Goal: Use online tool/utility: Utilize a website feature to perform a specific function

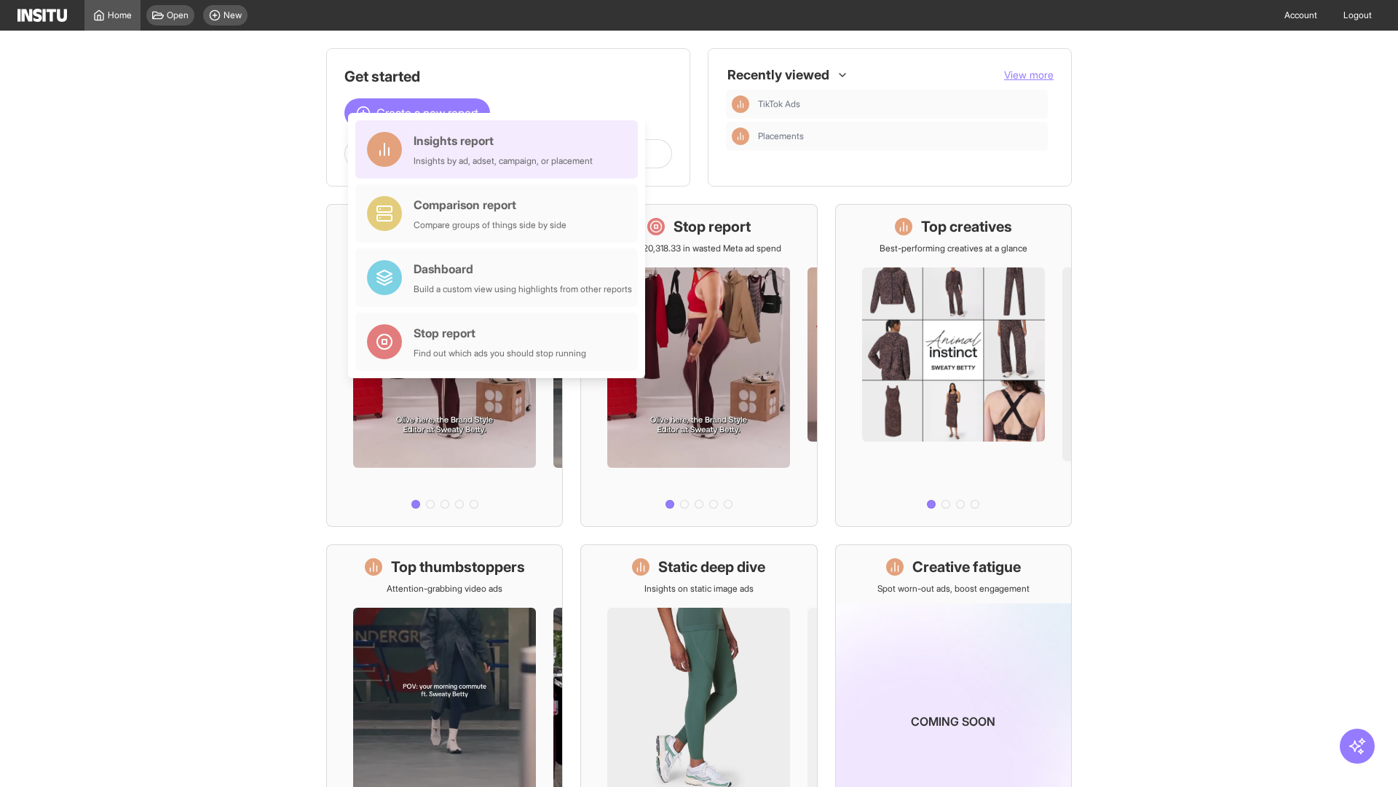
click at [500, 149] on div "Insights report Insights by ad, adset, campaign, or placement" at bounding box center [503, 149] width 179 height 35
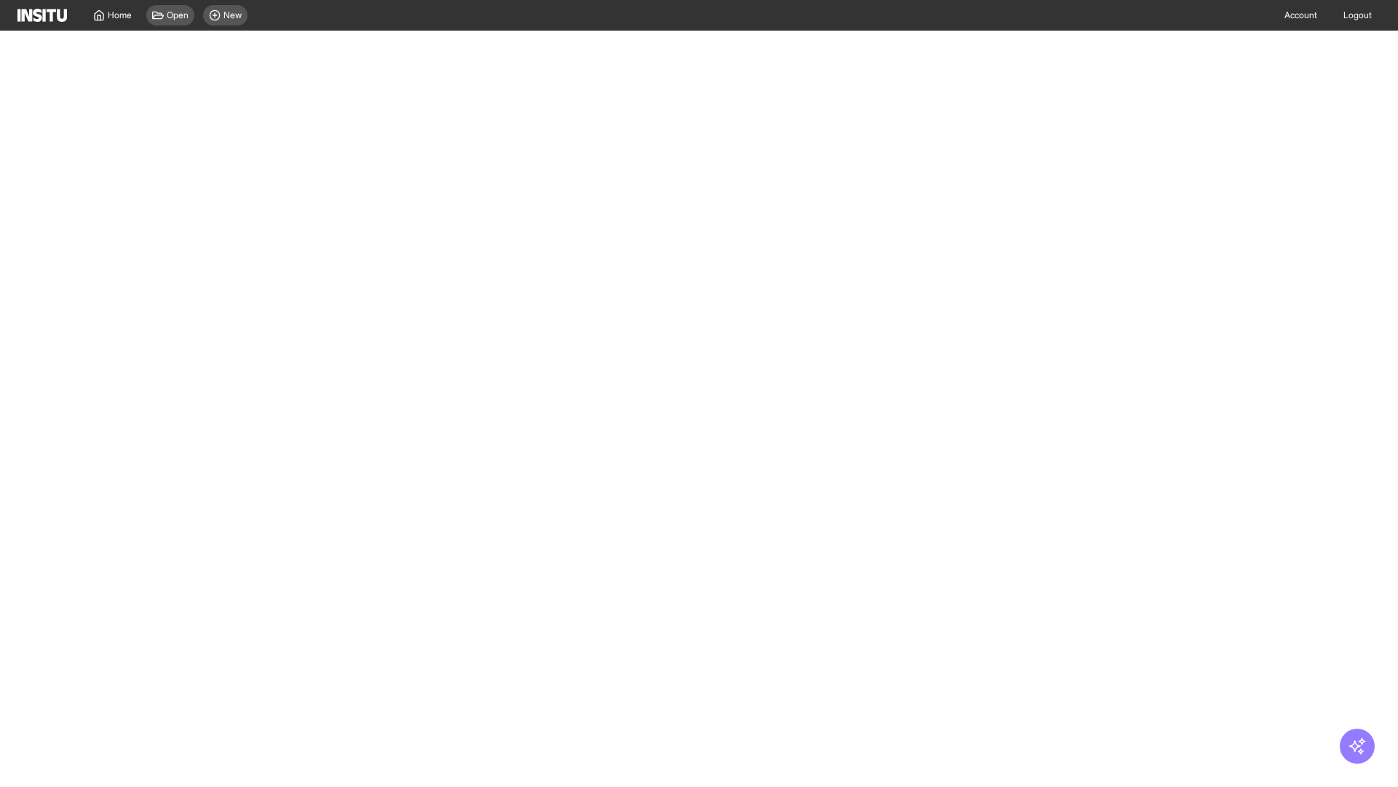
select select "**"
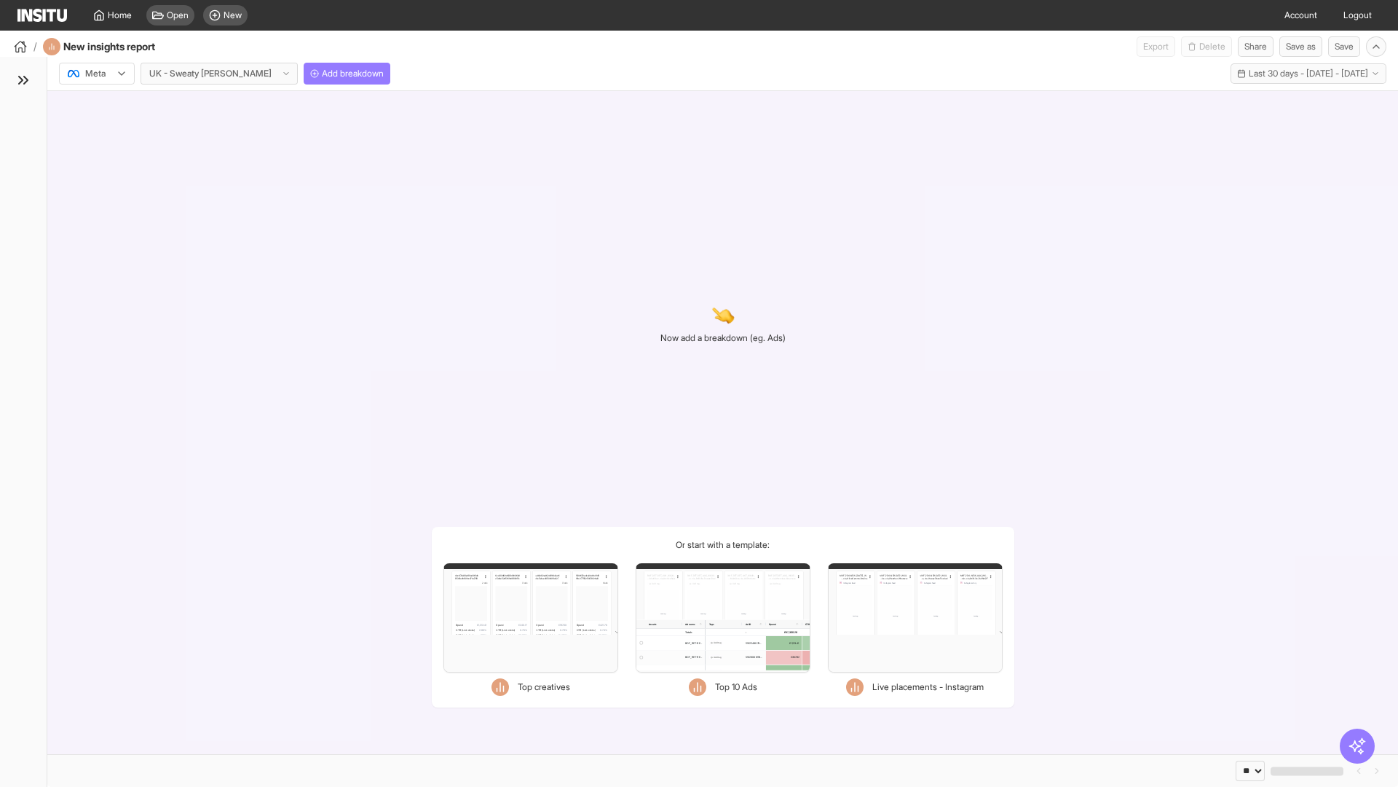
click at [97, 74] on div at bounding box center [86, 73] width 41 height 15
click at [96, 105] on span "Meta" at bounding box center [96, 104] width 20 height 13
click at [322, 74] on span "Add breakdown" at bounding box center [353, 74] width 62 height 12
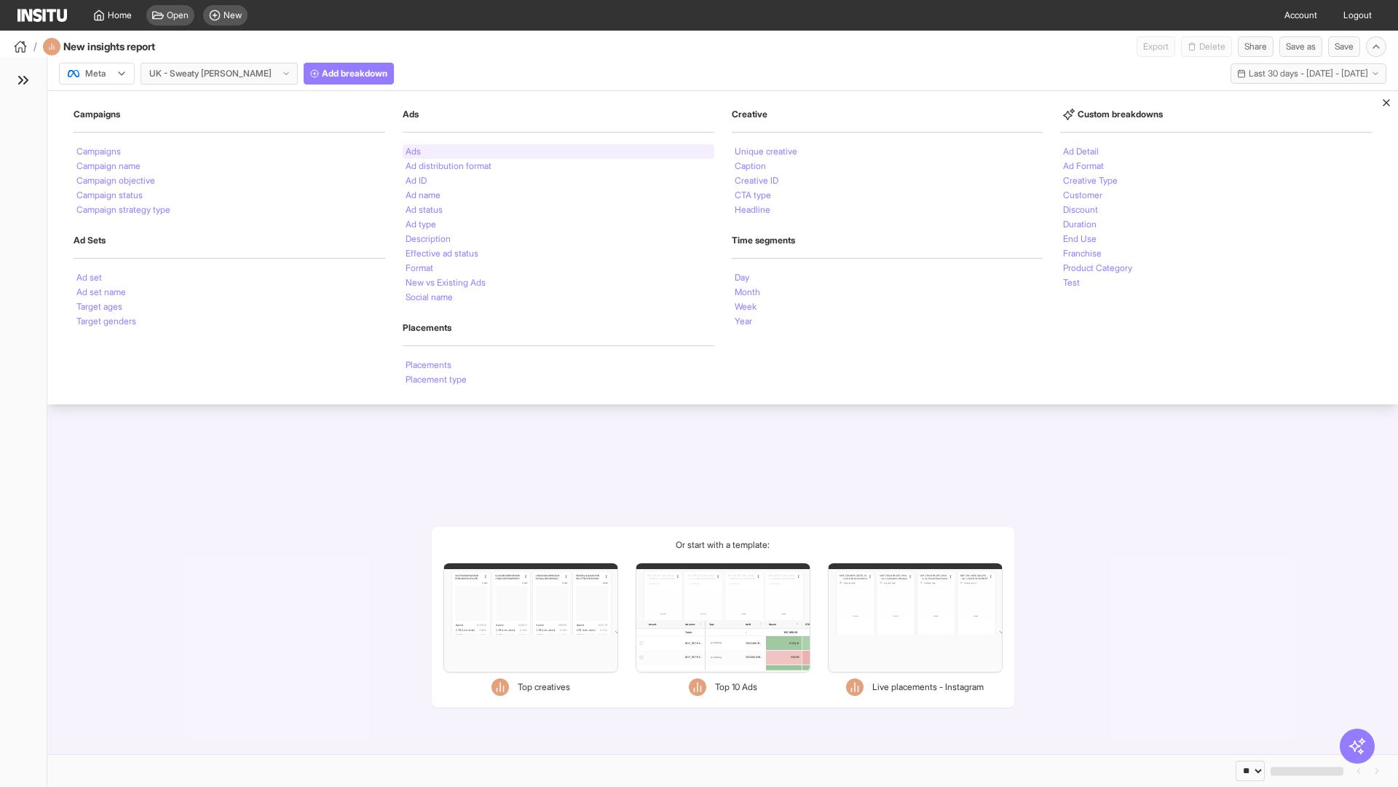
click at [413, 152] on li "Ads" at bounding box center [413, 151] width 15 height 9
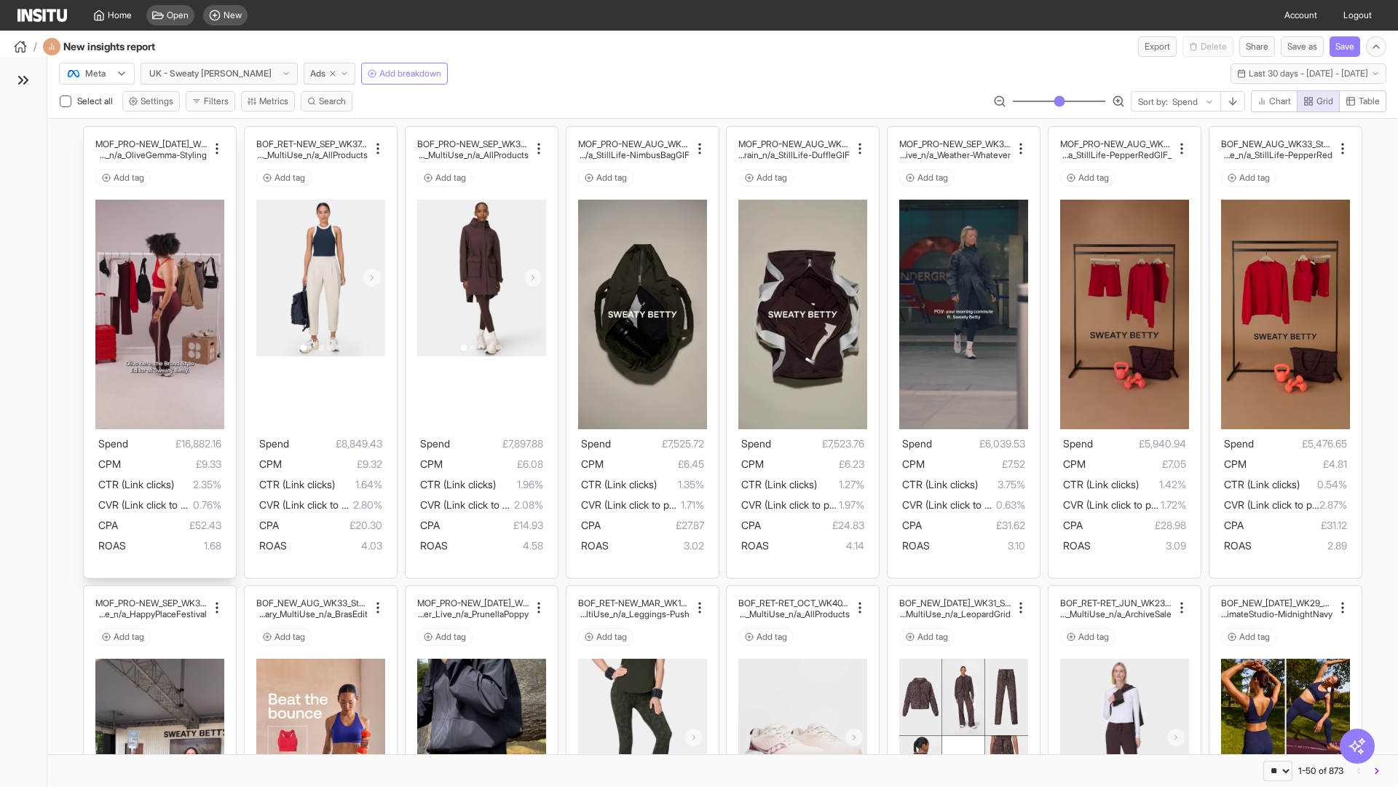
click at [91, 133] on div "MOF_PRO-NEW_[DATE]_WK31_Video_20sUnder_FullPrice_Mult iCat_Explorer_GangGang_Li…" at bounding box center [160, 352] width 152 height 451
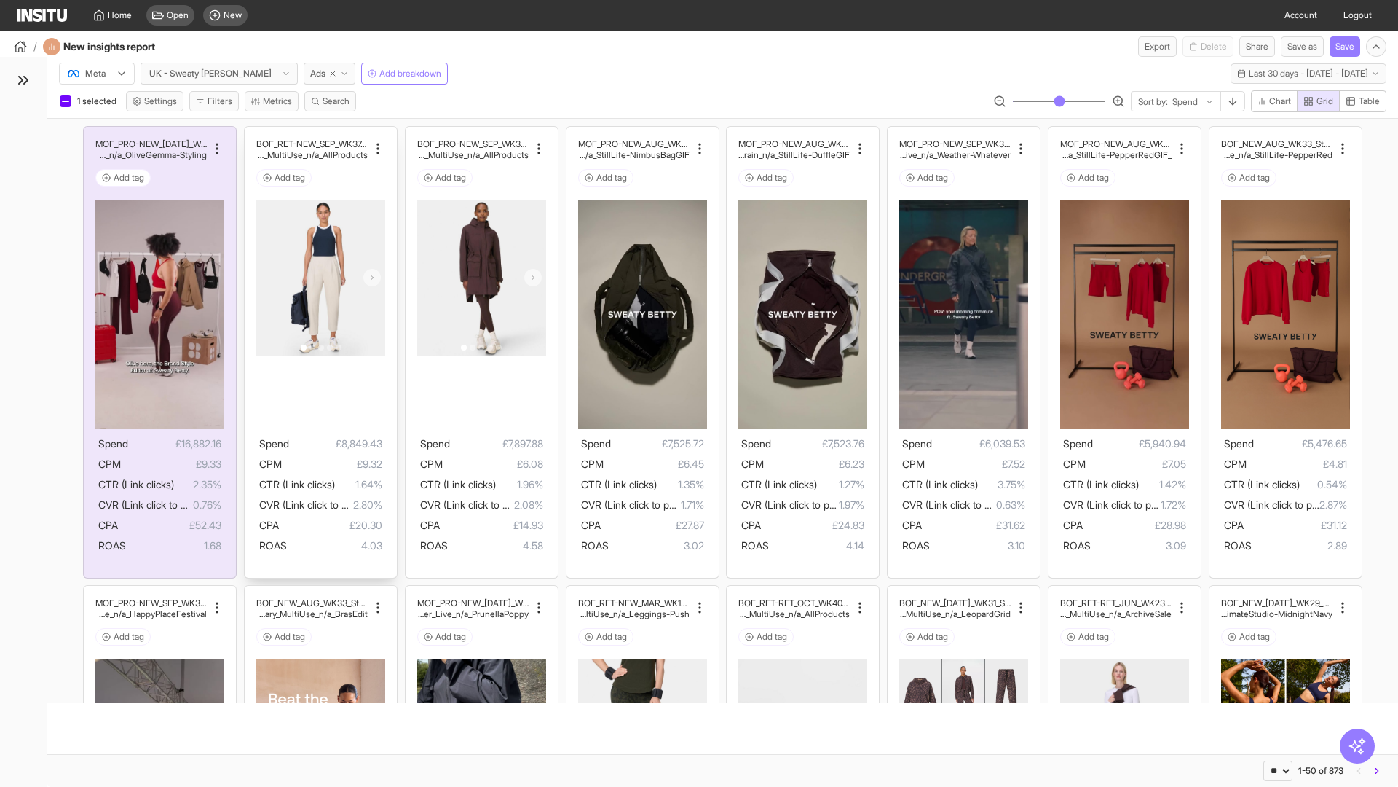
click at [251, 133] on div "BOF_RET-NEW_SEP_WK37_DPA_n/a_FullPrice_Multi Cat_MultiFran_Ecom_MultiUse_n/a_Al…" at bounding box center [321, 352] width 152 height 451
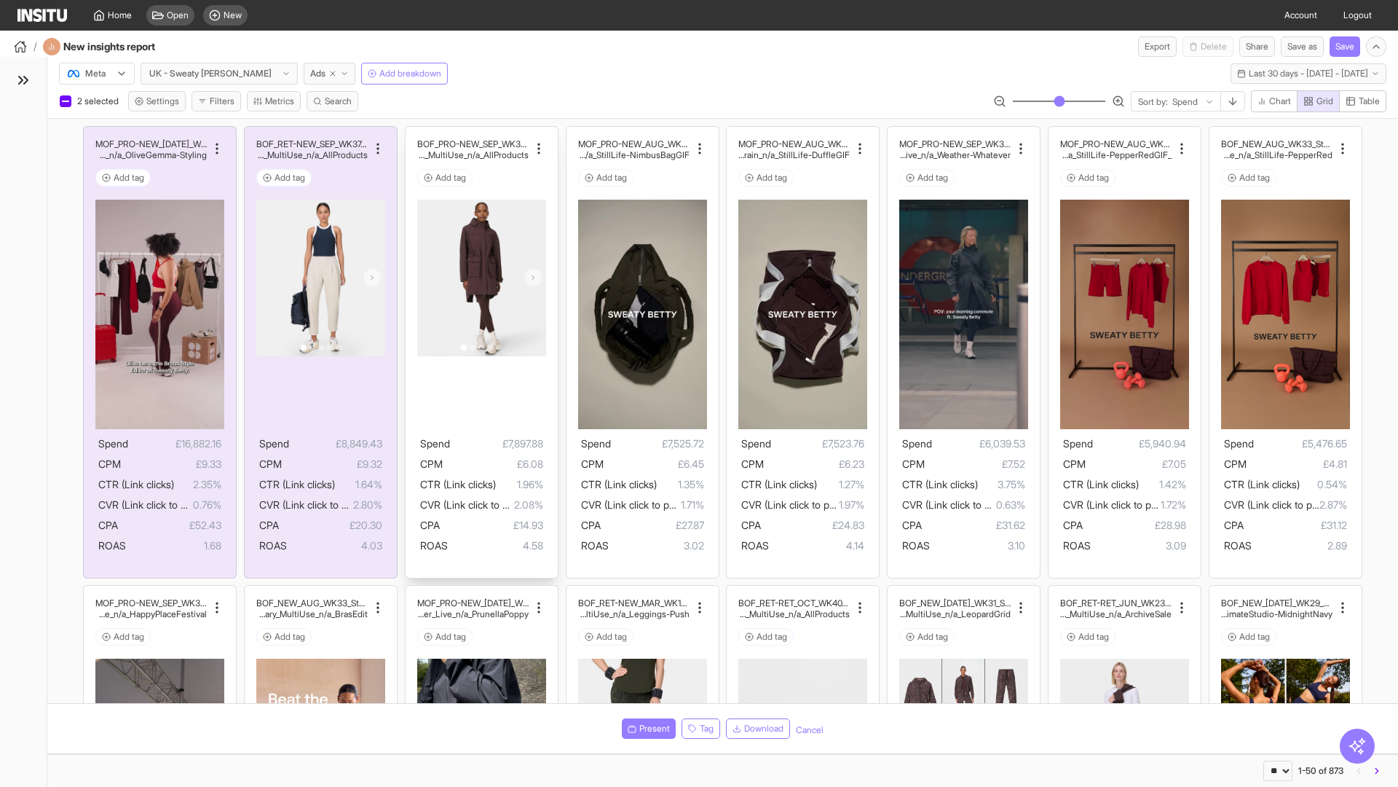
click at [412, 133] on div "BOF_PRO-NEW_SEP_WK37_DPA_n/a_FullPrice_Multi Cat_MultiFran_Ecom_MultiUse_n/a_Al…" at bounding box center [482, 352] width 152 height 451
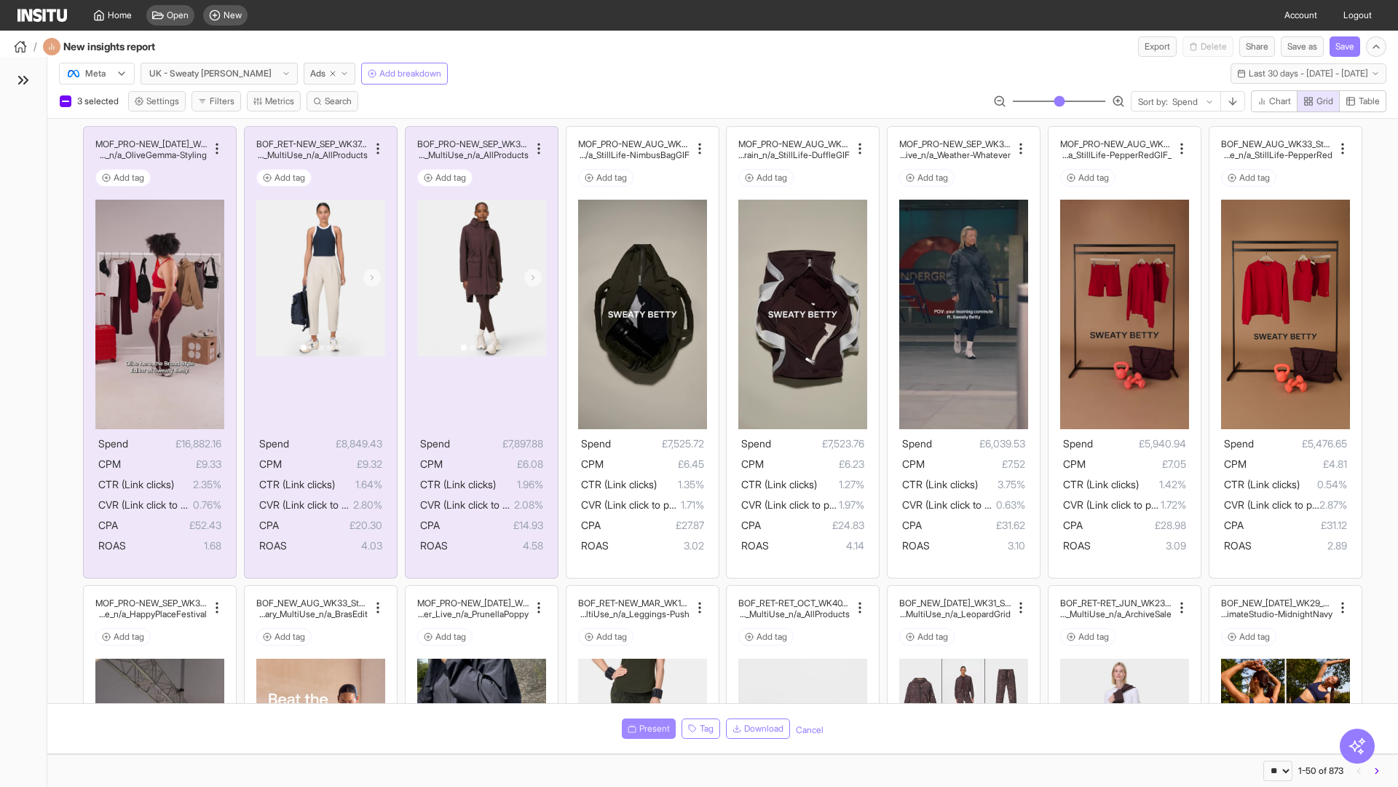
click at [646, 728] on span "Present" at bounding box center [655, 729] width 31 height 12
